Goal: Find specific page/section: Find specific page/section

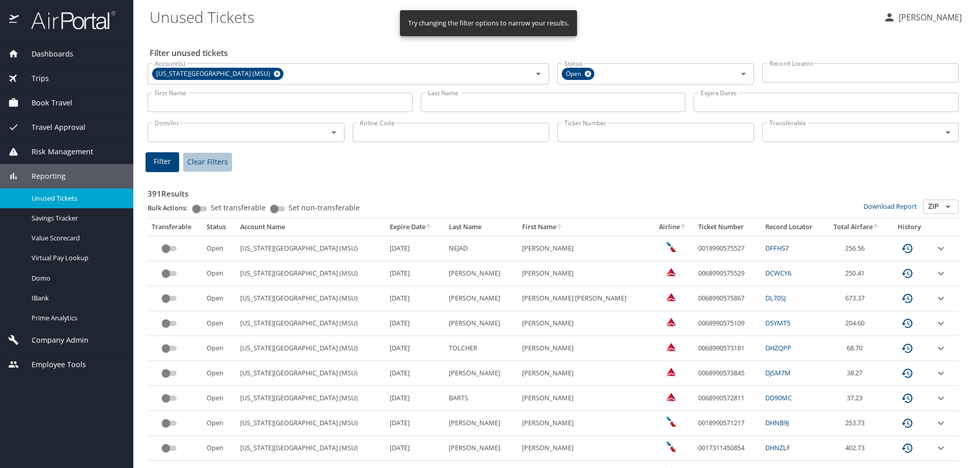
click at [213, 161] on span "Clear Filters" at bounding box center [207, 162] width 41 height 13
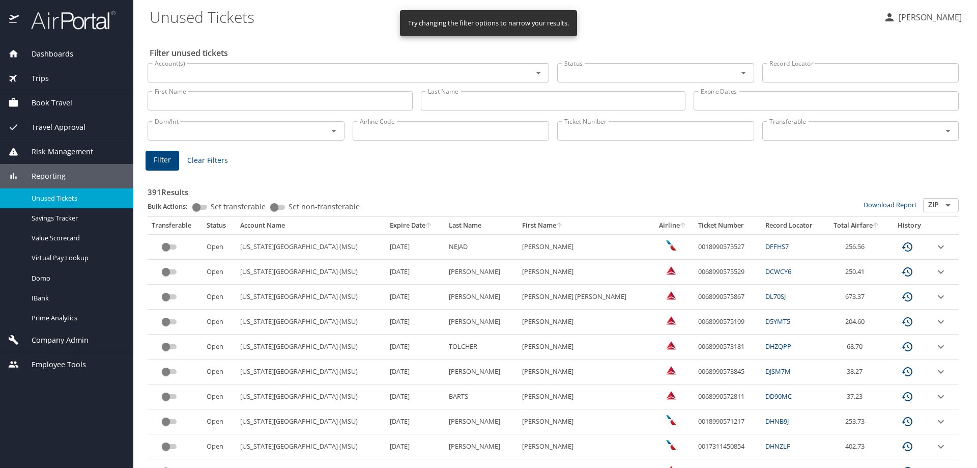
click at [58, 194] on span "Unused Tickets" at bounding box center [77, 198] width 90 height 10
